Goal: Information Seeking & Learning: Learn about a topic

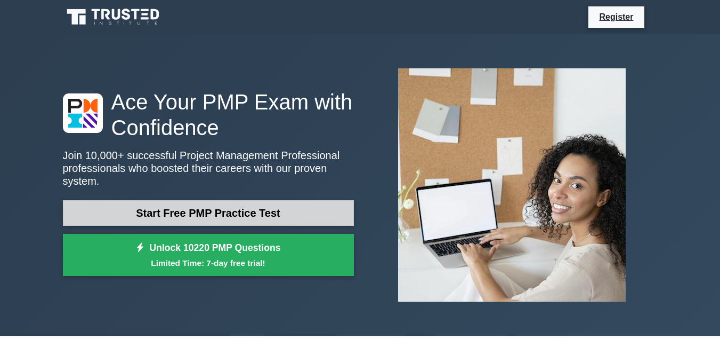
drag, startPoint x: 0, startPoint y: 0, endPoint x: 211, endPoint y: 209, distance: 297.1
click at [211, 209] on link "Start Free PMP Practice Test" at bounding box center [208, 213] width 291 height 26
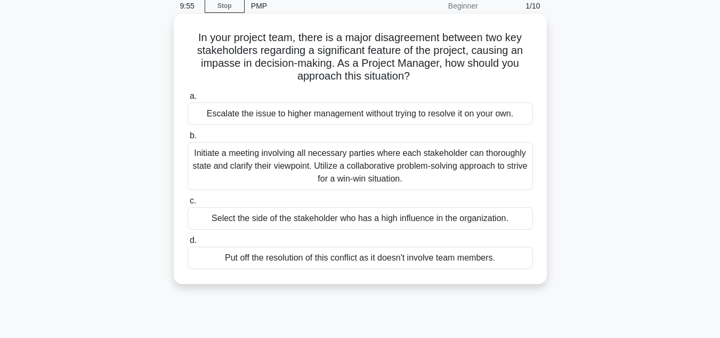
scroll to position [45, 0]
click at [242, 114] on div "Escalate the issue to higher management without trying to resolve it on your ow…" at bounding box center [361, 114] width 346 height 22
click at [188, 100] on input "a. Escalate the issue to higher management without trying to resolve it on your…" at bounding box center [188, 96] width 0 height 7
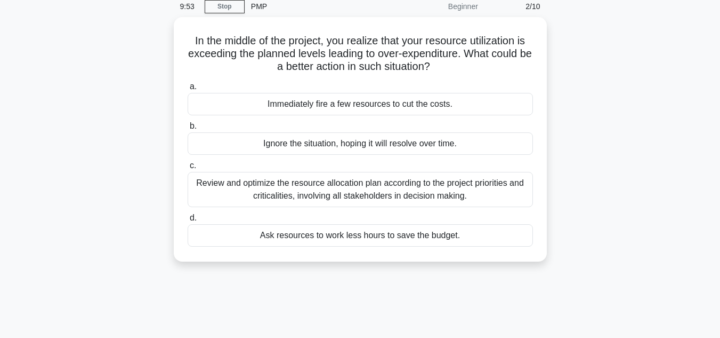
scroll to position [0, 0]
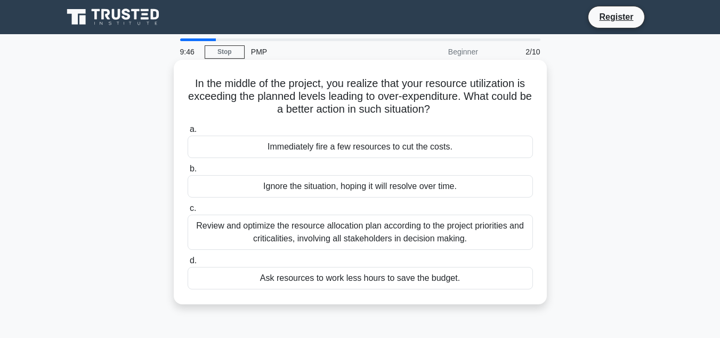
click at [410, 174] on label "b. Ignore the situation, hoping it will resolve over time." at bounding box center [361, 179] width 346 height 35
click at [188, 172] on input "b. Ignore the situation, hoping it will resolve over time." at bounding box center [188, 168] width 0 height 7
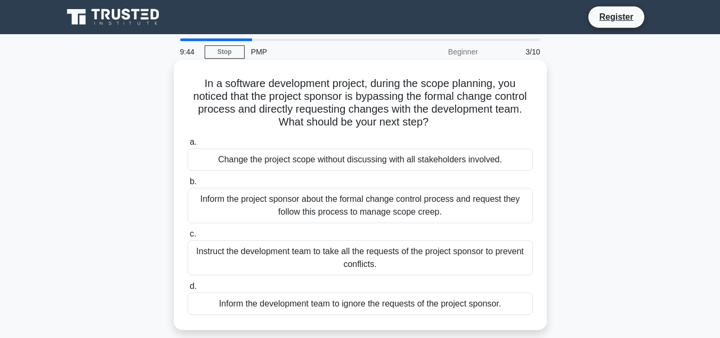
click at [417, 125] on h5 "In a software development project, during the scope planning, you noticed that …" at bounding box center [361, 103] width 348 height 52
click at [368, 256] on div "Instruct the development team to take all the requests of the project sponsor t…" at bounding box center [361, 257] width 346 height 35
click at [188, 237] on input "c. Instruct the development team to take all the requests of the project sponso…" at bounding box center [188, 233] width 0 height 7
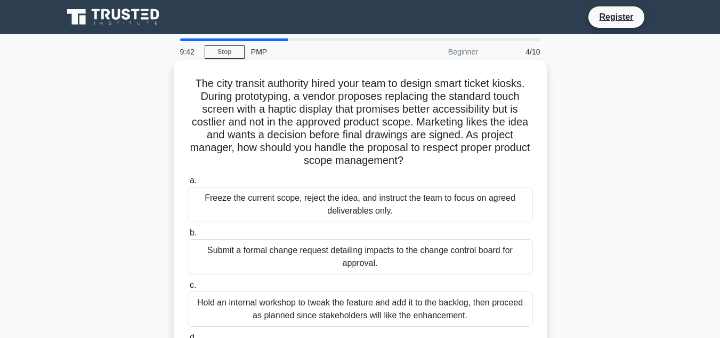
drag, startPoint x: 394, startPoint y: 184, endPoint x: 387, endPoint y: 202, distance: 18.7
click at [387, 202] on label "a. Freeze the current scope, reject the idea, and instruct the team to focus on…" at bounding box center [361, 198] width 346 height 48
click at [387, 202] on div "Freeze the current scope, reject the idea, and instruct the team to focus on ag…" at bounding box center [361, 204] width 346 height 35
click at [188, 184] on input "a. Freeze the current scope, reject the idea, and instruct the team to focus on…" at bounding box center [188, 180] width 0 height 7
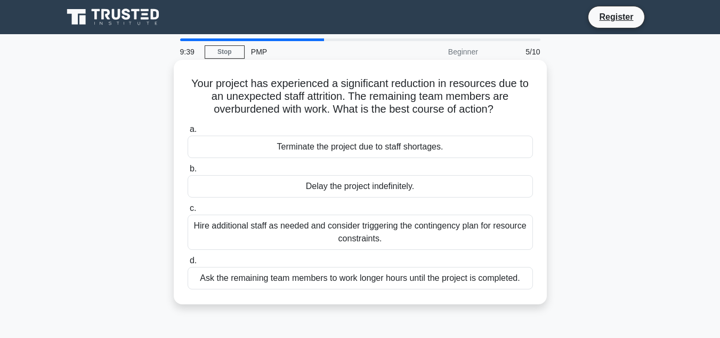
click at [366, 274] on div "Ask the remaining team members to work longer hours until the project is comple…" at bounding box center [361, 278] width 346 height 22
click at [188, 264] on input "d. Ask the remaining team members to work longer hours until the project is com…" at bounding box center [188, 260] width 0 height 7
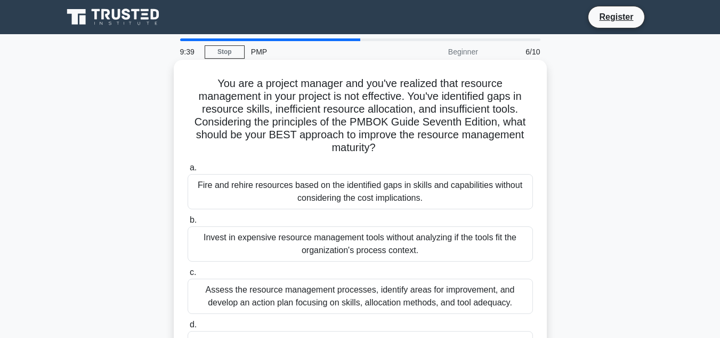
click at [396, 247] on div "Invest in expensive resource management tools without analyzing if the tools fi…" at bounding box center [361, 243] width 346 height 35
click at [188, 223] on input "b. Invest in expensive resource management tools without analyzing if the tools…" at bounding box center [188, 219] width 0 height 7
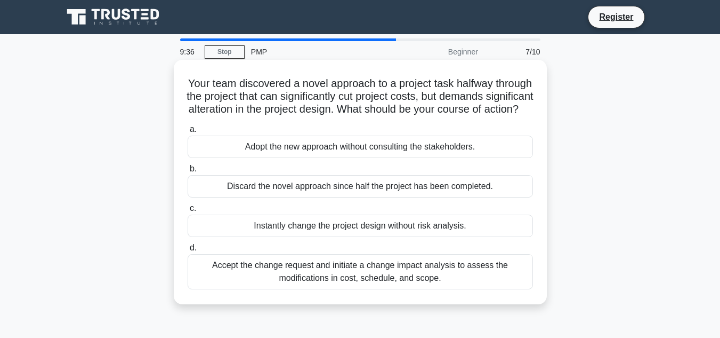
click at [310, 189] on div "Discard the novel approach since half the project has been completed." at bounding box center [361, 186] width 346 height 22
click at [188, 172] on input "b. Discard the novel approach since half the project has been completed." at bounding box center [188, 168] width 0 height 7
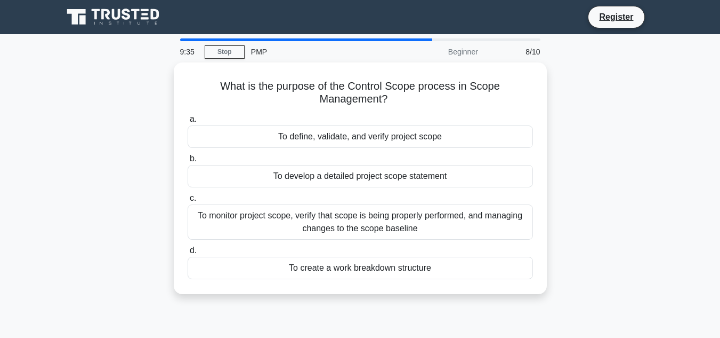
click at [298, 234] on div "To monitor project scope, verify that scope is being properly performed, and ma…" at bounding box center [361, 221] width 346 height 35
click at [188, 202] on input "c. To monitor project scope, verify that scope is being properly performed, and…" at bounding box center [188, 198] width 0 height 7
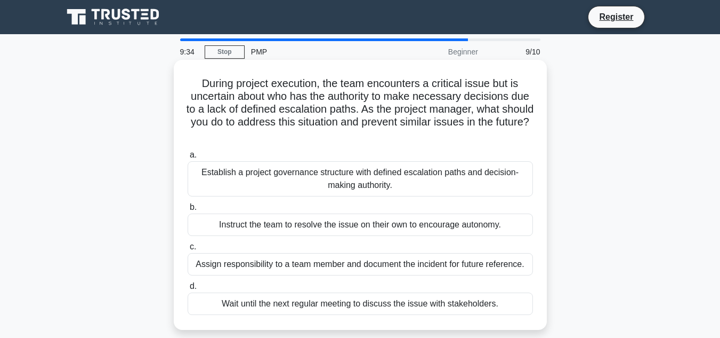
click at [400, 252] on label "c. Assign responsibility to a team member and document the incident for future …" at bounding box center [361, 257] width 346 height 35
click at [188, 250] on input "c. Assign responsibility to a team member and document the incident for future …" at bounding box center [188, 246] width 0 height 7
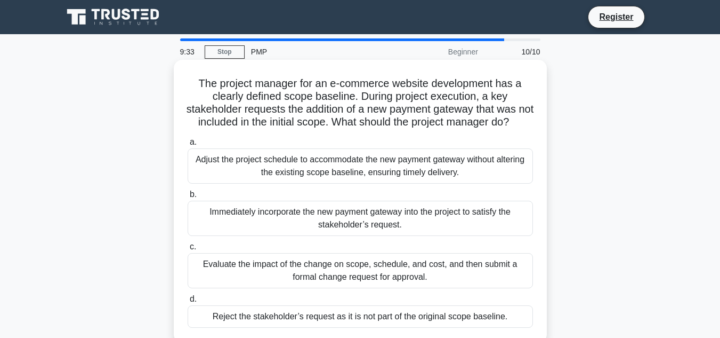
click at [389, 280] on div "Evaluate the impact of the change on scope, schedule, and cost, and then submit…" at bounding box center [361, 270] width 346 height 35
click at [188, 250] on input "c. Evaluate the impact of the change on scope, schedule, and cost, and then sub…" at bounding box center [188, 246] width 0 height 7
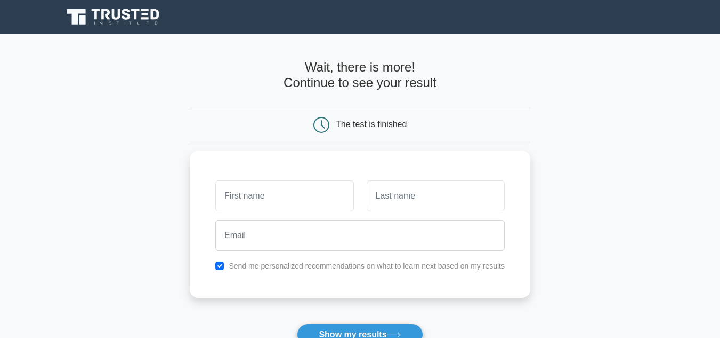
scroll to position [199, 0]
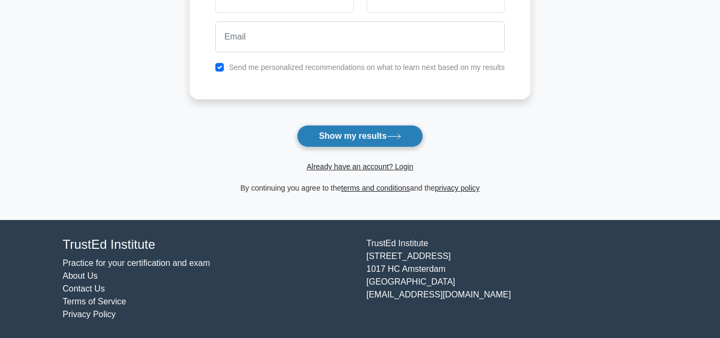
click at [364, 141] on button "Show my results" at bounding box center [360, 136] width 126 height 22
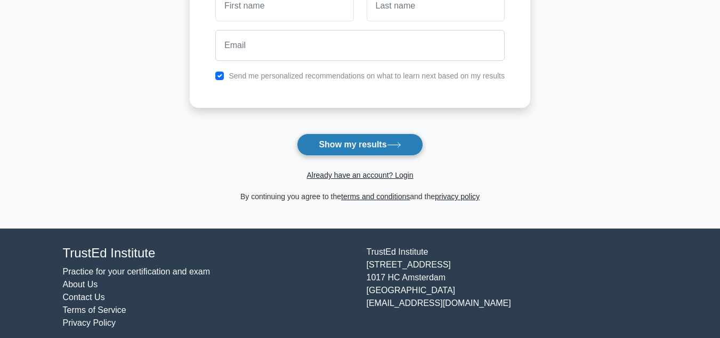
click at [364, 141] on button "Show my results" at bounding box center [360, 144] width 126 height 22
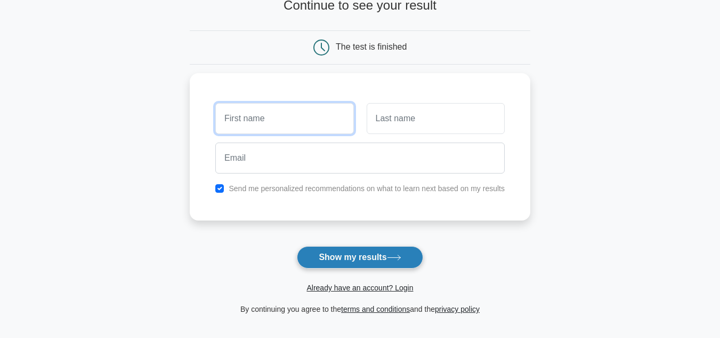
scroll to position [0, 0]
